Goal: Find specific page/section

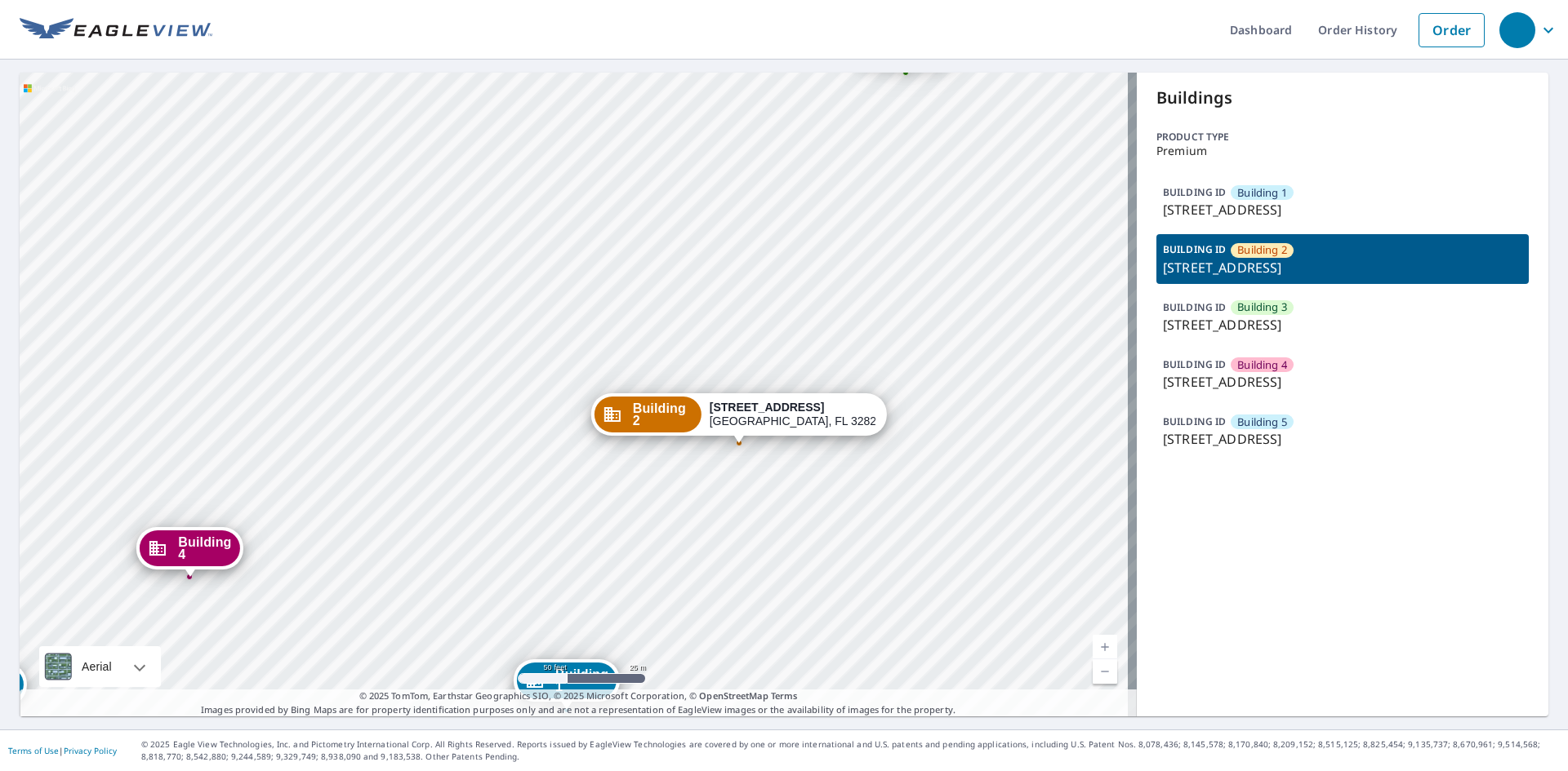
drag, startPoint x: 447, startPoint y: 273, endPoint x: 562, endPoint y: 173, distance: 152.4
click at [561, 173] on div "Building 1 [STREET_ADDRESS][GEOGRAPHIC_DATA][STREET_ADDRESS][STREET_ADDRESS][ST…" at bounding box center [578, 394] width 1117 height 644
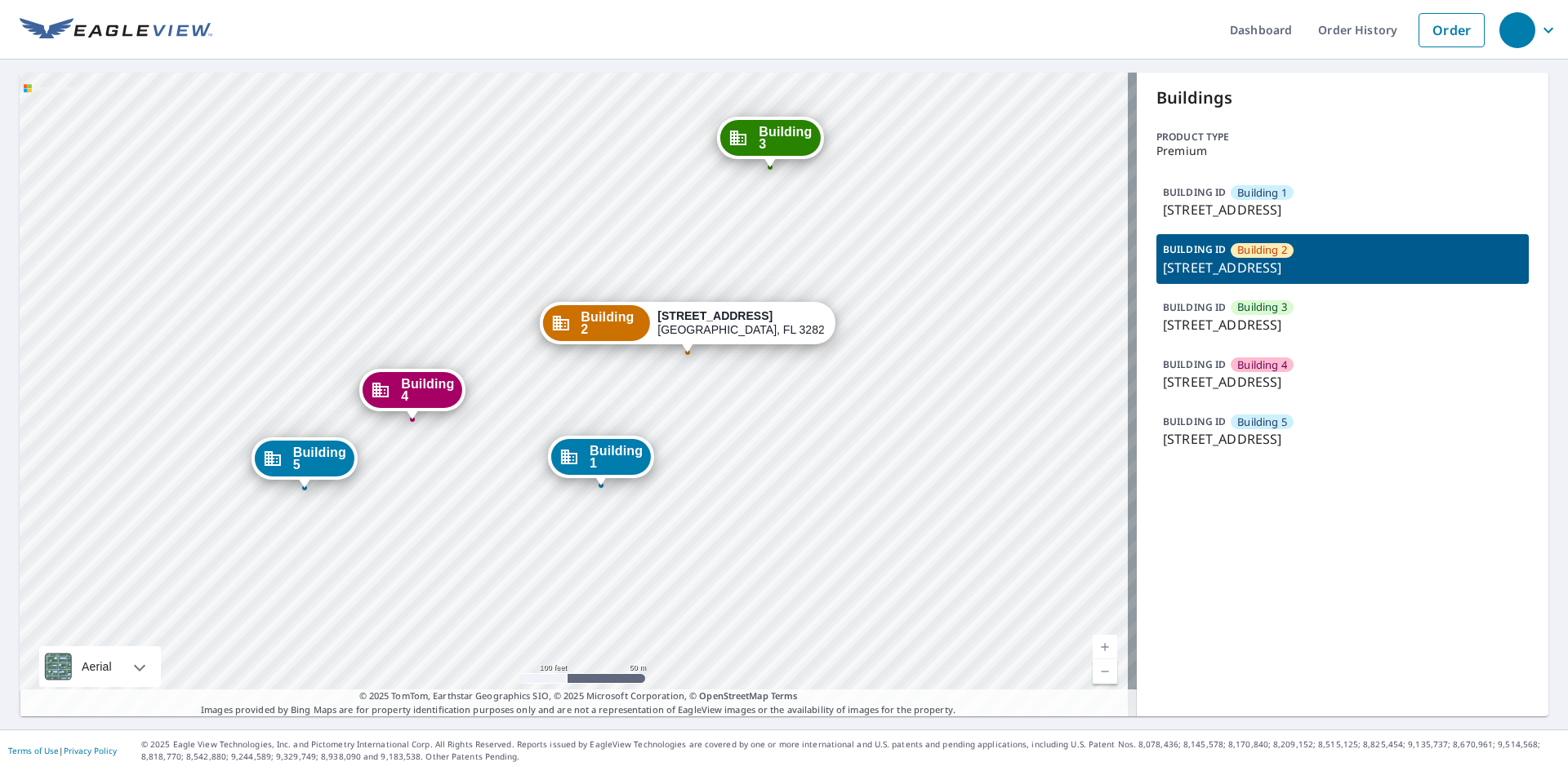
drag, startPoint x: 838, startPoint y: 239, endPoint x: 840, endPoint y: 250, distance: 11.2
click at [840, 243] on div "Building 1 [STREET_ADDRESS][GEOGRAPHIC_DATA][STREET_ADDRESS][STREET_ADDRESS][ST…" at bounding box center [578, 394] width 1117 height 644
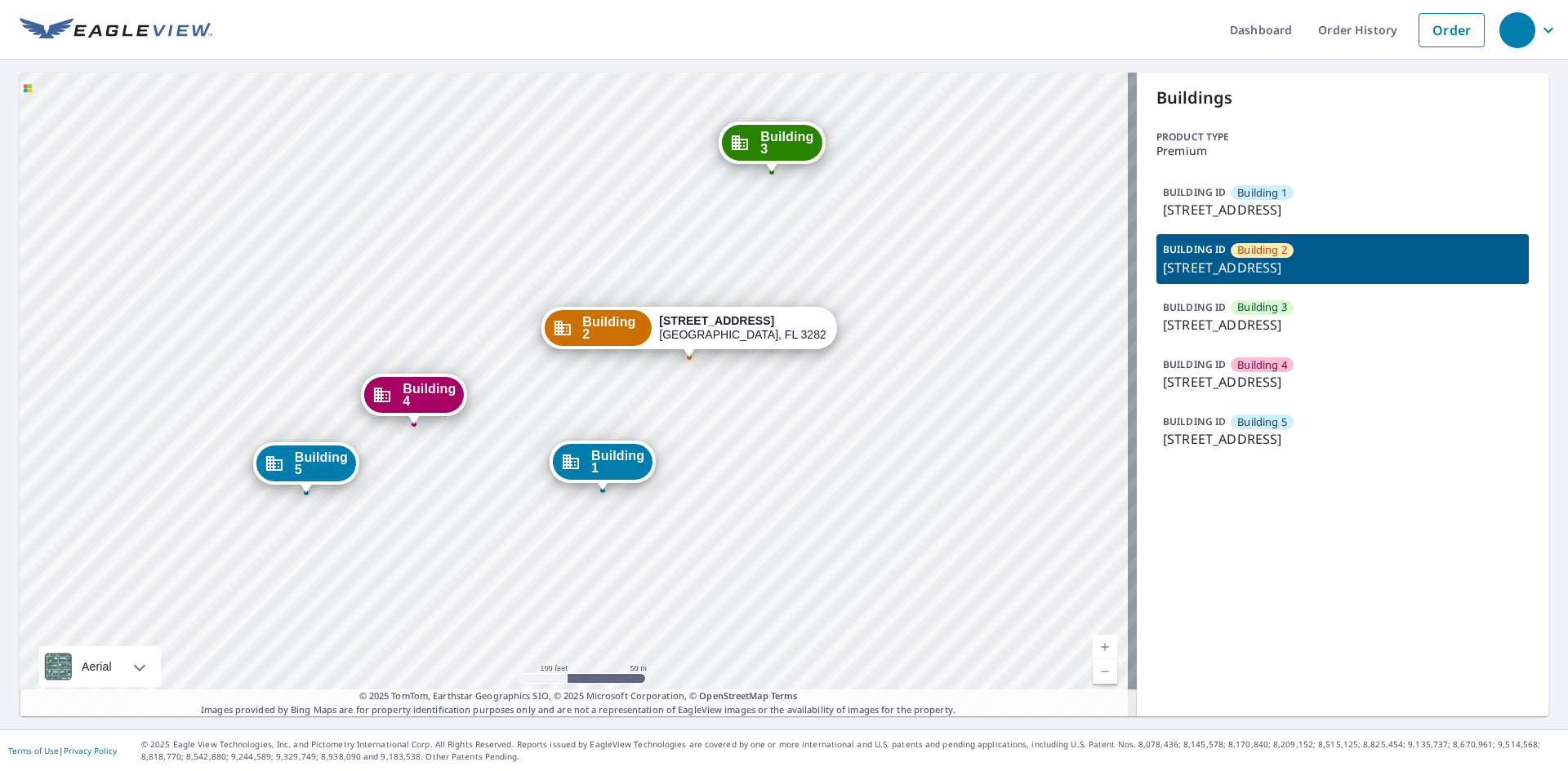
drag, startPoint x: 1429, startPoint y: 439, endPoint x: 1154, endPoint y: 205, distance: 361.1
click at [1156, 205] on div "BUILDING [GEOGRAPHIC_DATA][STREET_ADDRESS][STREET_ADDRESS][STREET_ADDRESS] [GEO…" at bounding box center [1342, 316] width 373 height 278
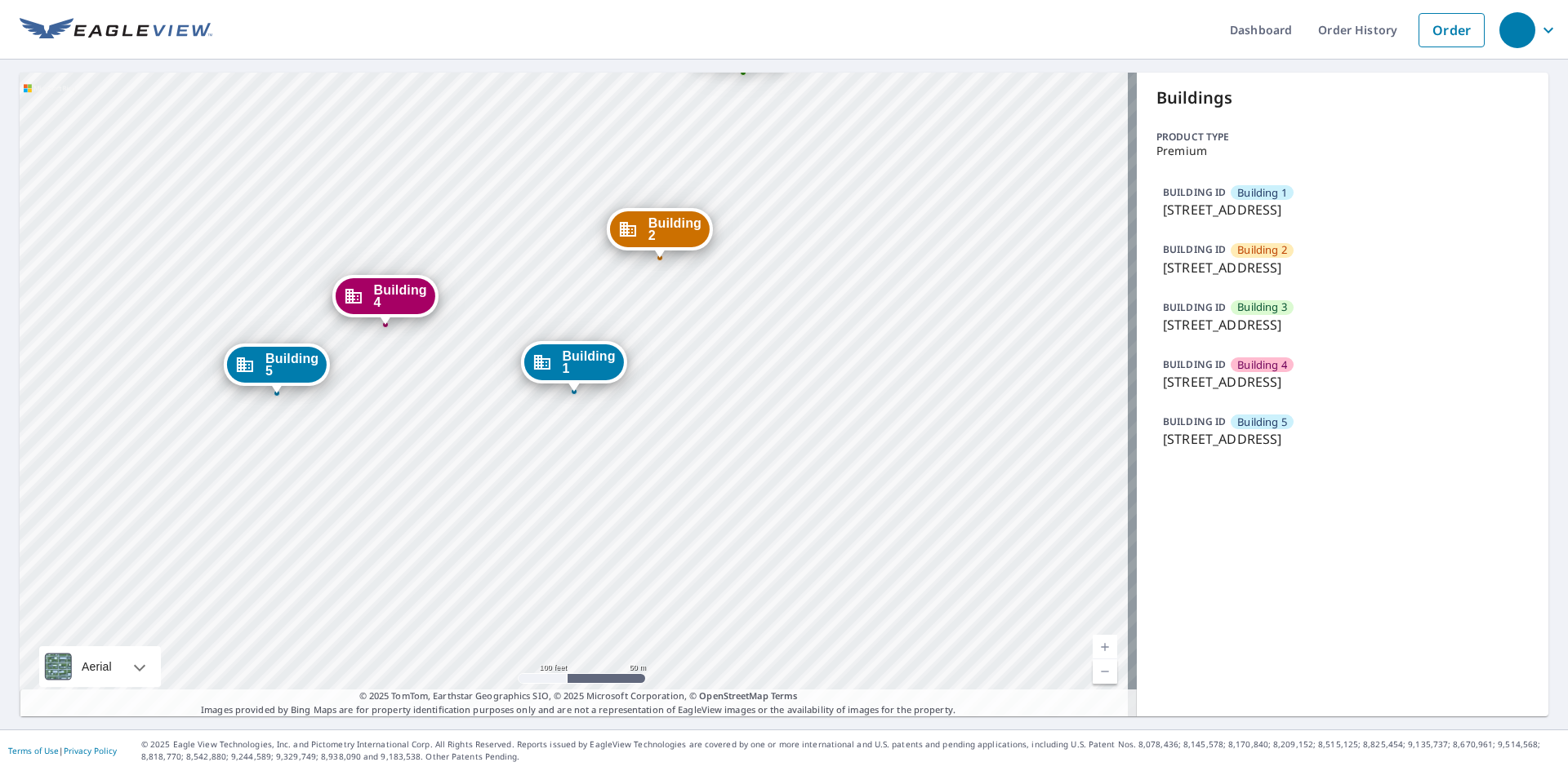
click at [1200, 474] on div "Buildings Product type Premium BUILDING ID Building 1 [STREET_ADDRESS][GEOGRAPH…" at bounding box center [1342, 394] width 411 height 644
click at [1246, 434] on p "[STREET_ADDRESS]" at bounding box center [1342, 439] width 359 height 20
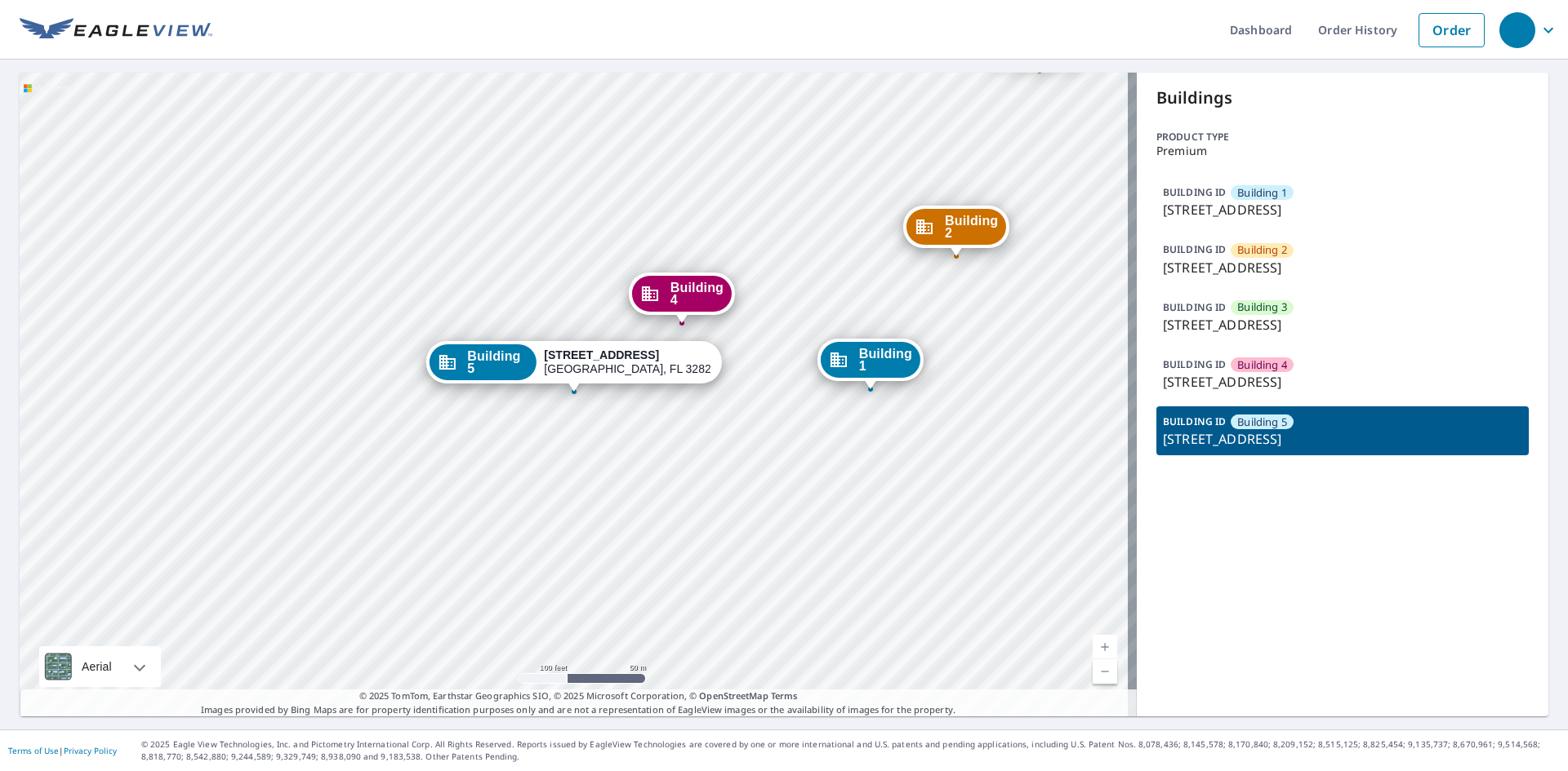
click at [1267, 378] on p "[STREET_ADDRESS]" at bounding box center [1342, 383] width 359 height 20
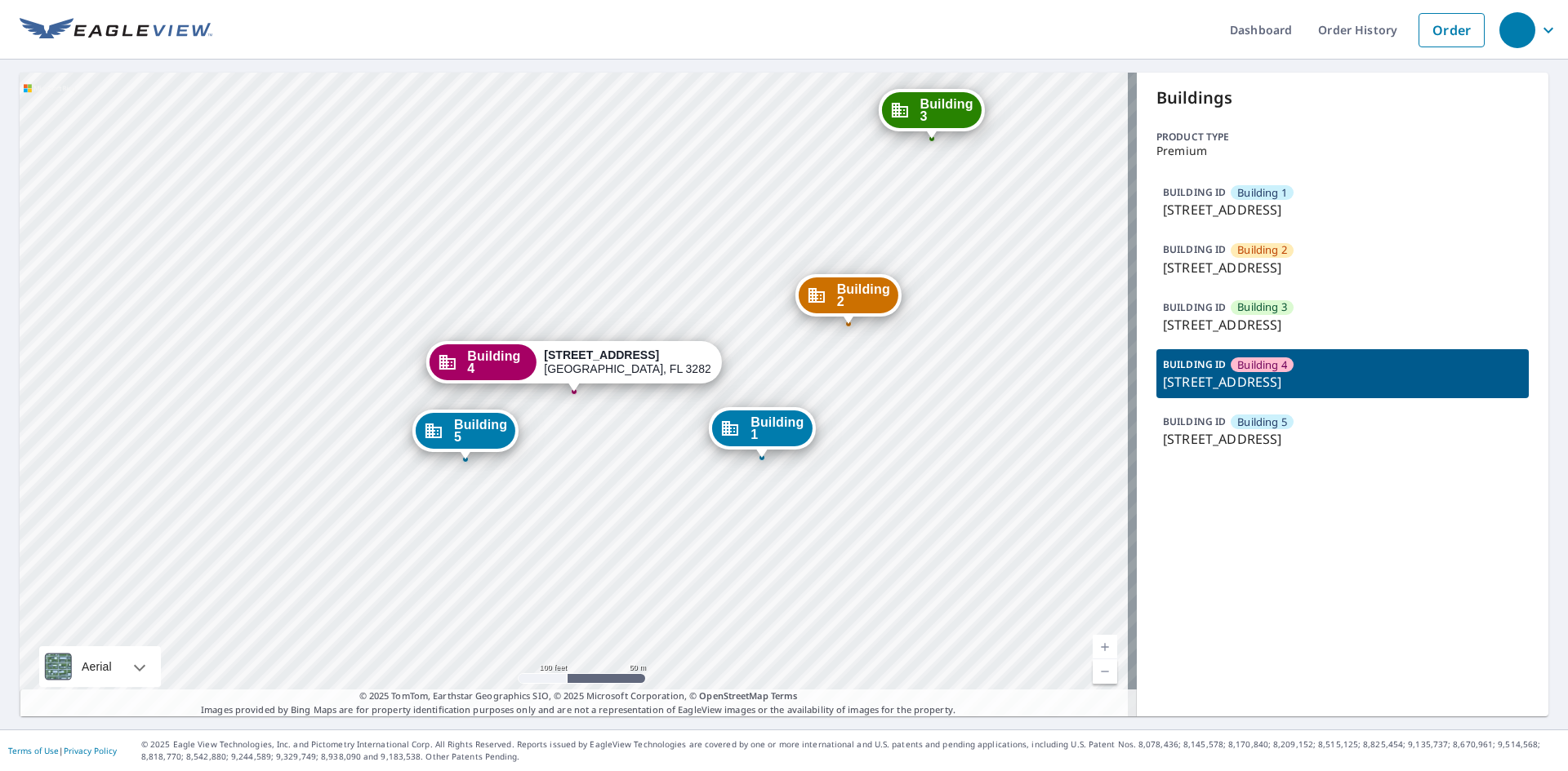
click at [1290, 320] on p "[STREET_ADDRESS]" at bounding box center [1342, 325] width 359 height 20
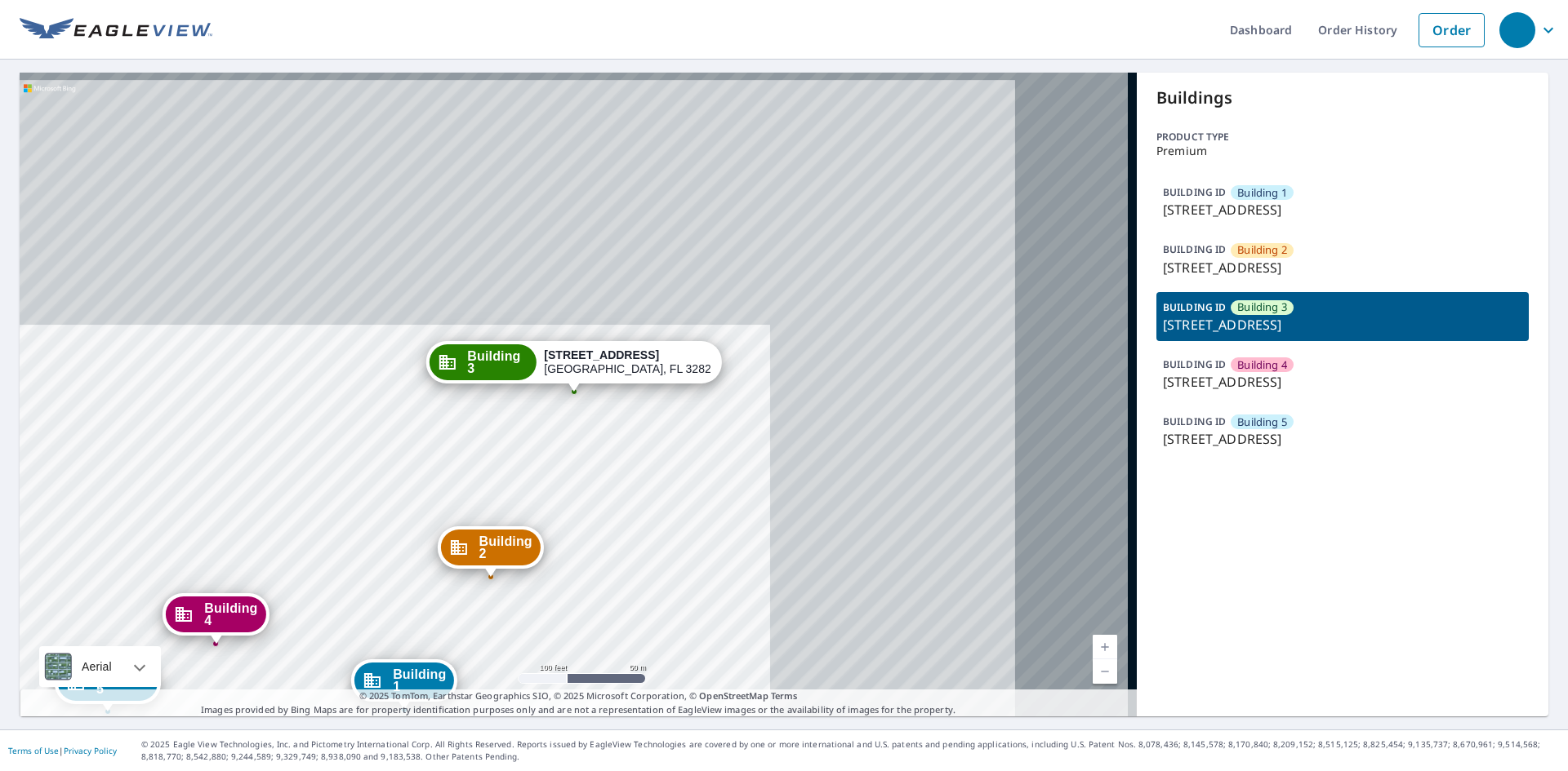
click at [1299, 260] on p "[STREET_ADDRESS]" at bounding box center [1342, 268] width 359 height 20
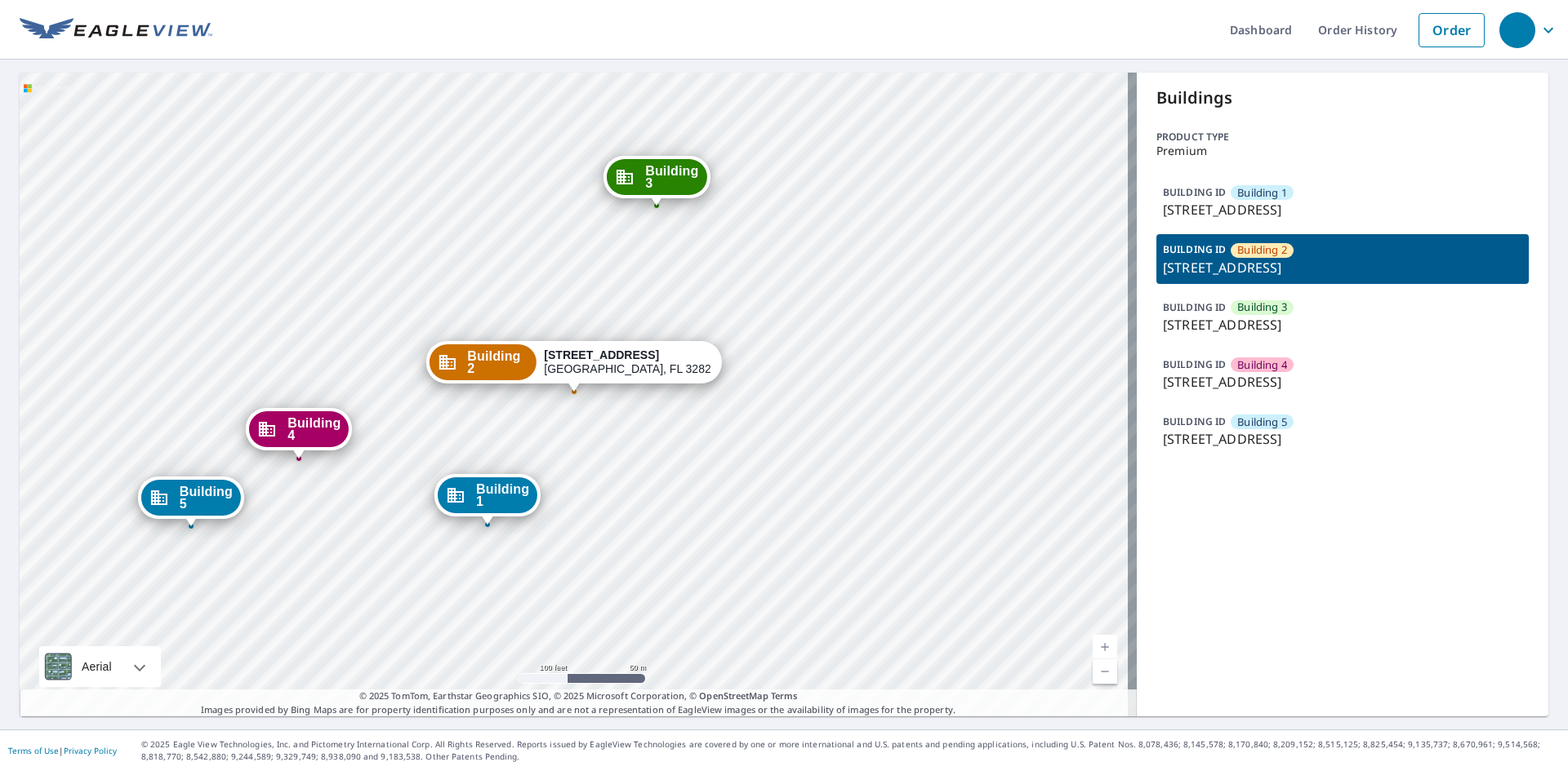
click at [1299, 217] on p "[STREET_ADDRESS]" at bounding box center [1342, 210] width 359 height 20
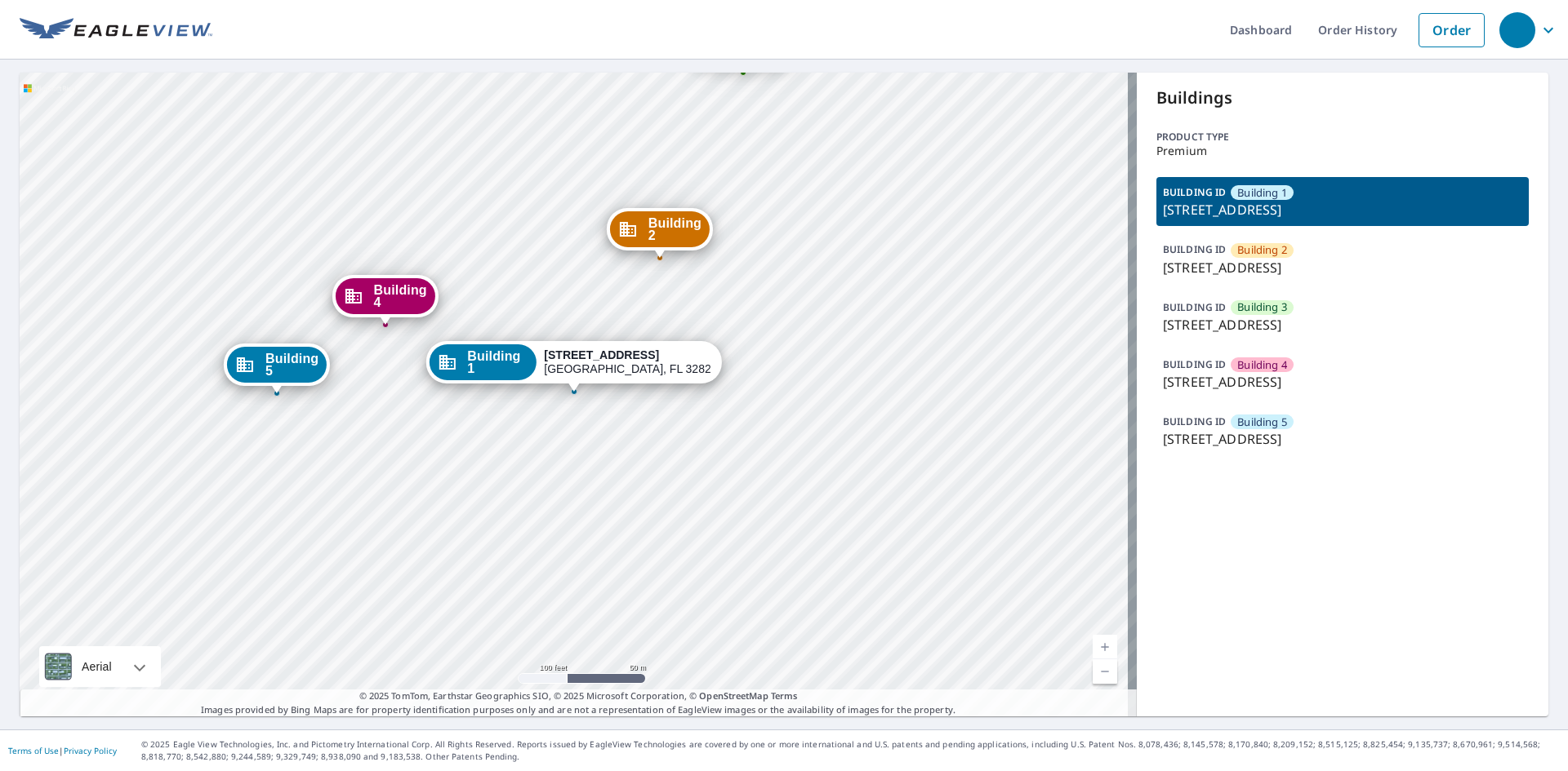
click at [1307, 431] on p "[STREET_ADDRESS]" at bounding box center [1342, 439] width 359 height 20
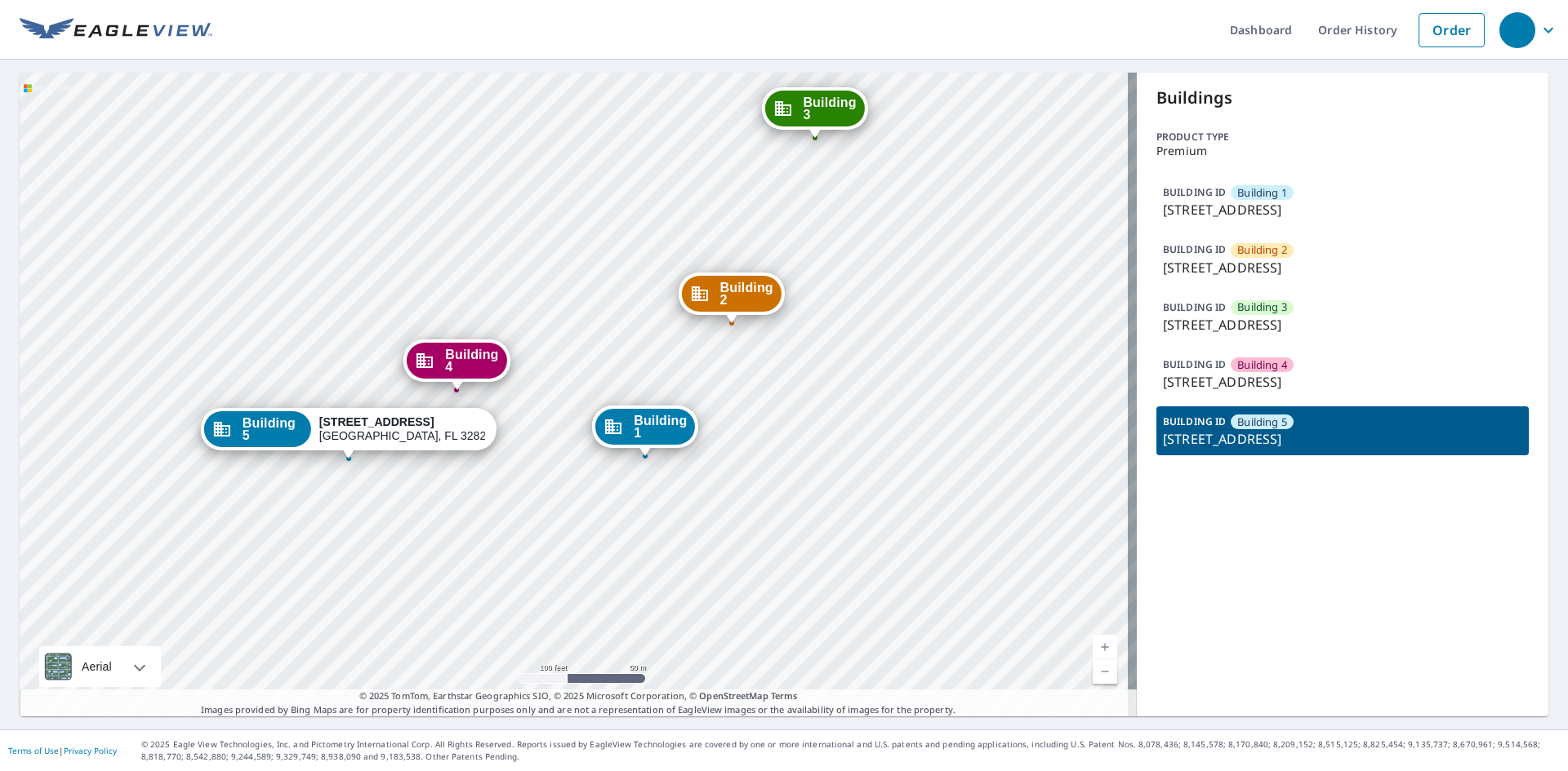
drag, startPoint x: 741, startPoint y: 225, endPoint x: 552, endPoint y: 303, distance: 204.5
click at [552, 303] on div "Building 1 [STREET_ADDRESS][GEOGRAPHIC_DATA][STREET_ADDRESS][STREET_ADDRESS][ST…" at bounding box center [578, 394] width 1117 height 644
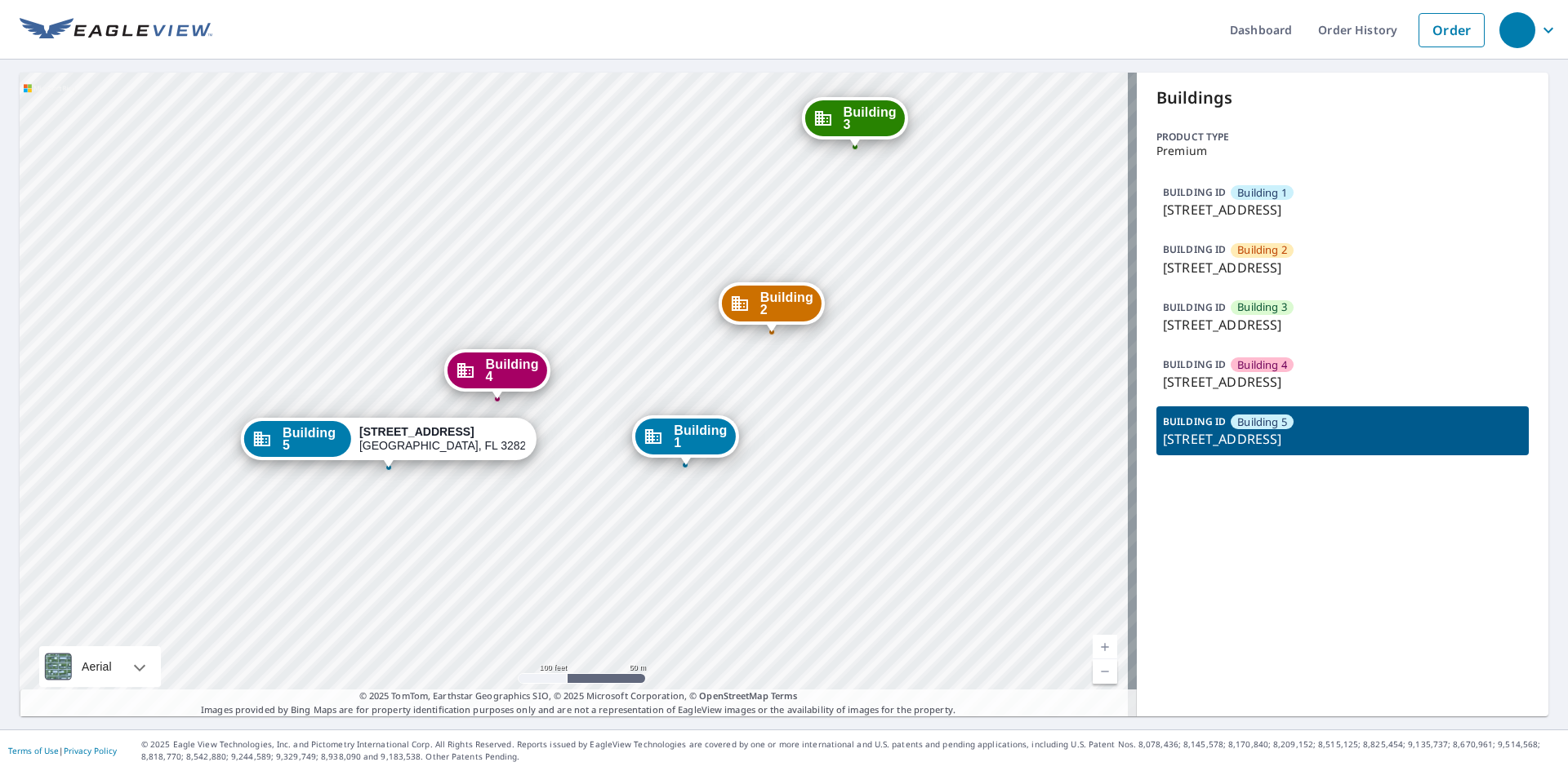
drag, startPoint x: 814, startPoint y: 253, endPoint x: 603, endPoint y: 301, distance: 216.4
click at [603, 301] on div "Building 1 [STREET_ADDRESS][GEOGRAPHIC_DATA][STREET_ADDRESS][STREET_ADDRESS][ST…" at bounding box center [578, 394] width 1117 height 644
